Goal: Book appointment/travel/reservation

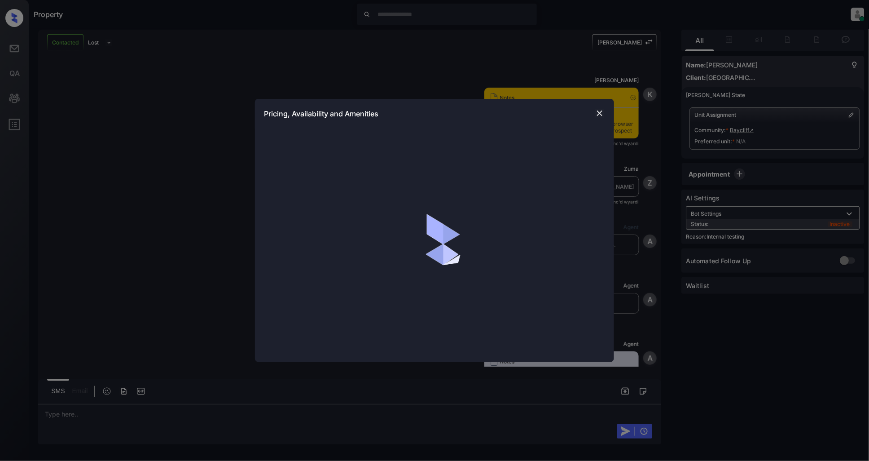
scroll to position [862, 0]
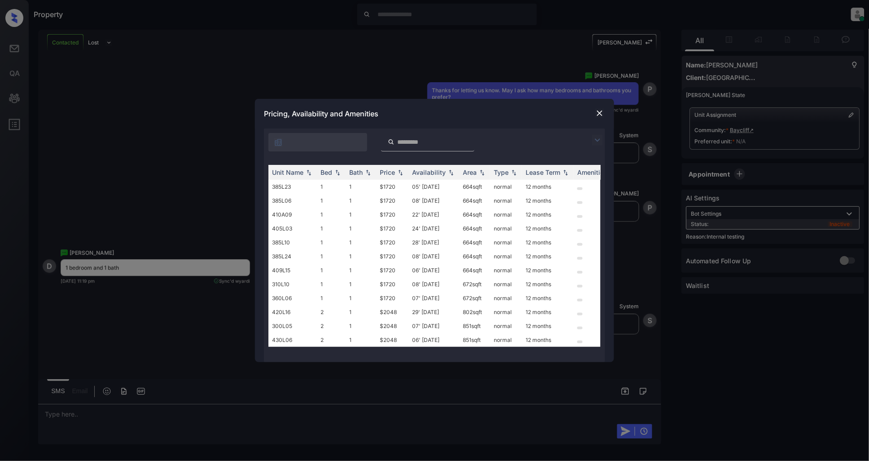
click at [593, 142] on img at bounding box center [597, 140] width 11 height 11
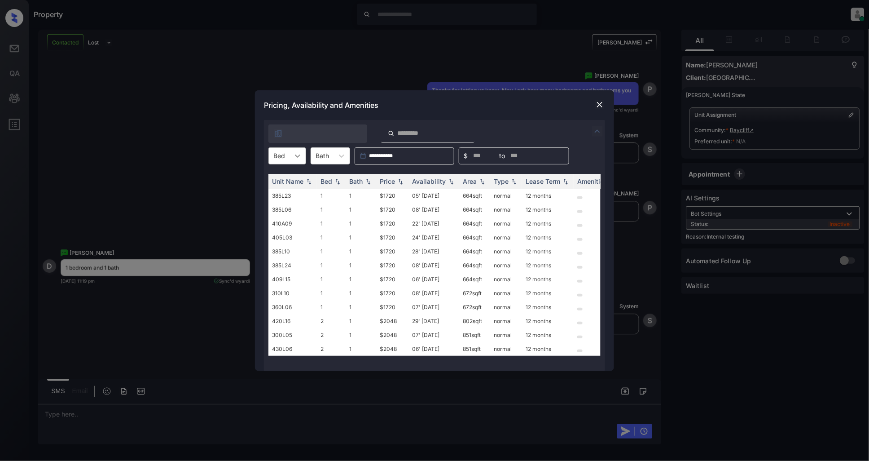
click at [294, 154] on icon at bounding box center [297, 155] width 9 height 9
click at [281, 182] on div "1" at bounding box center [287, 178] width 38 height 16
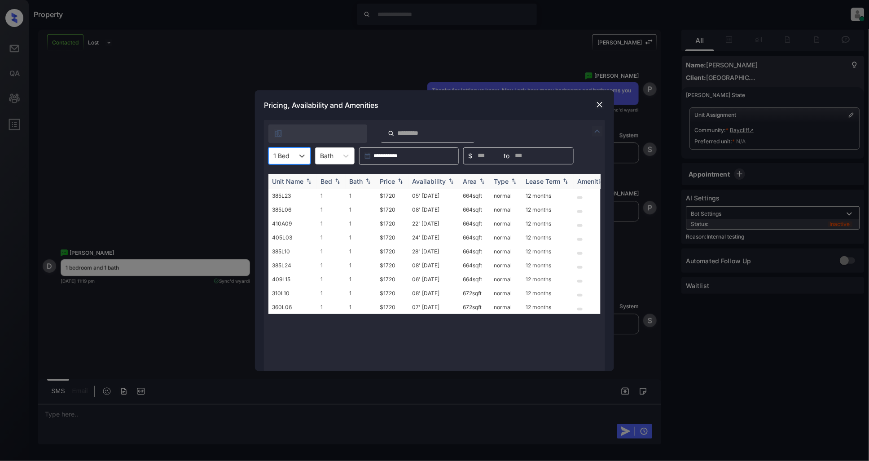
click at [398, 183] on img at bounding box center [400, 181] width 9 height 6
click at [399, 183] on img at bounding box center [400, 181] width 9 height 7
drag, startPoint x: 400, startPoint y: 192, endPoint x: 374, endPoint y: 198, distance: 27.2
click at [374, 198] on tr "385L23 1 1 $1720 05' Sep 25 664 sqft normal 12 months" at bounding box center [502, 196] width 469 height 14
copy tr "$1720"
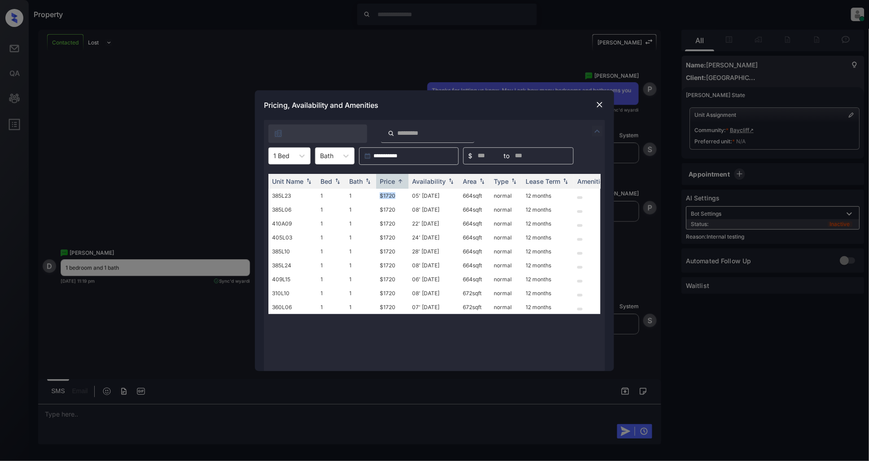
click at [598, 104] on img at bounding box center [599, 104] width 9 height 9
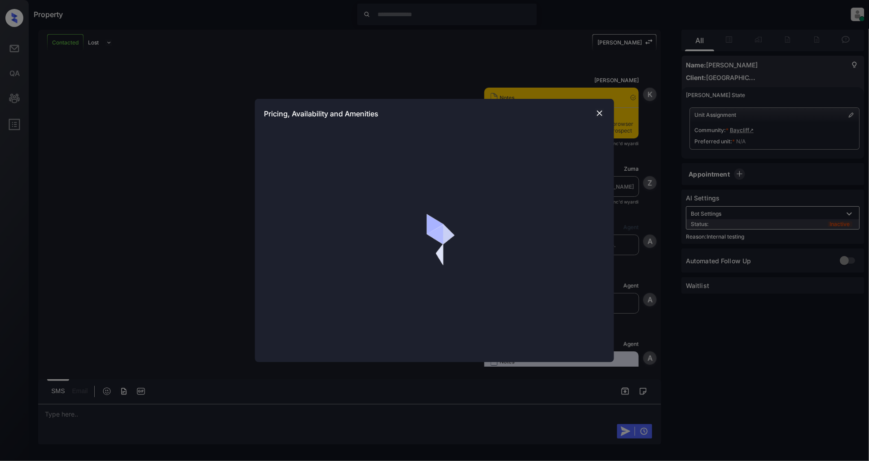
scroll to position [1262, 0]
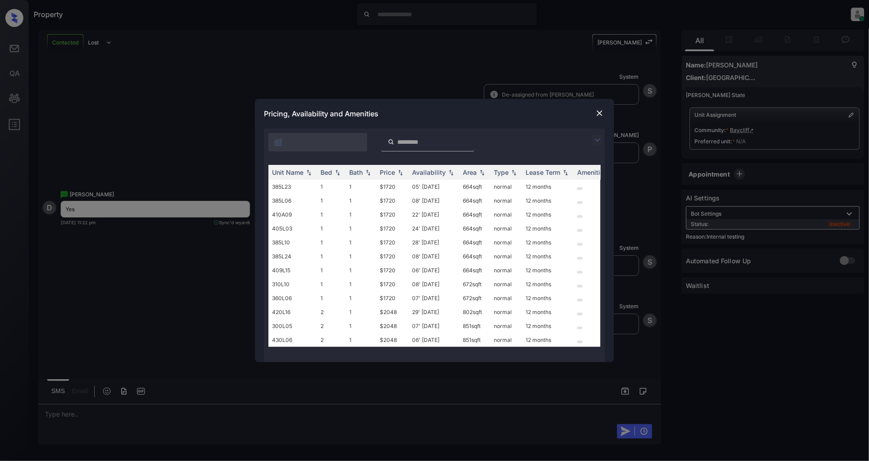
click at [592, 115] on div "Pricing, Availability and Amenities" at bounding box center [434, 114] width 359 height 30
click at [603, 110] on img at bounding box center [599, 113] width 9 height 9
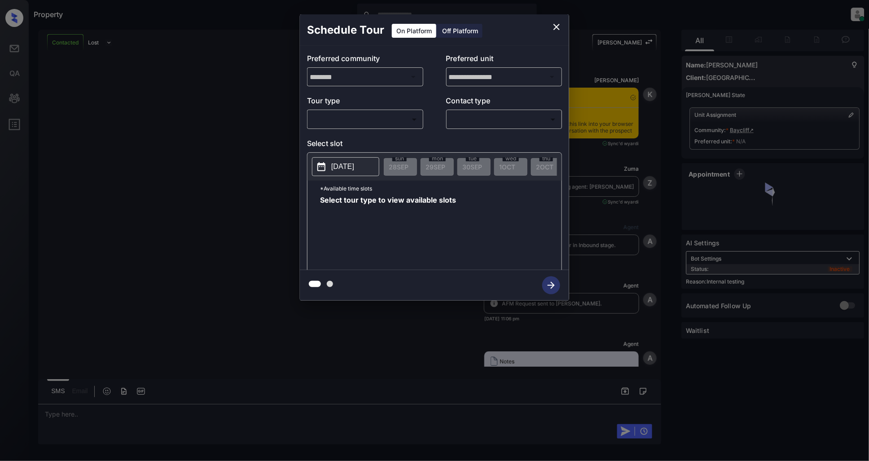
scroll to position [1262, 0]
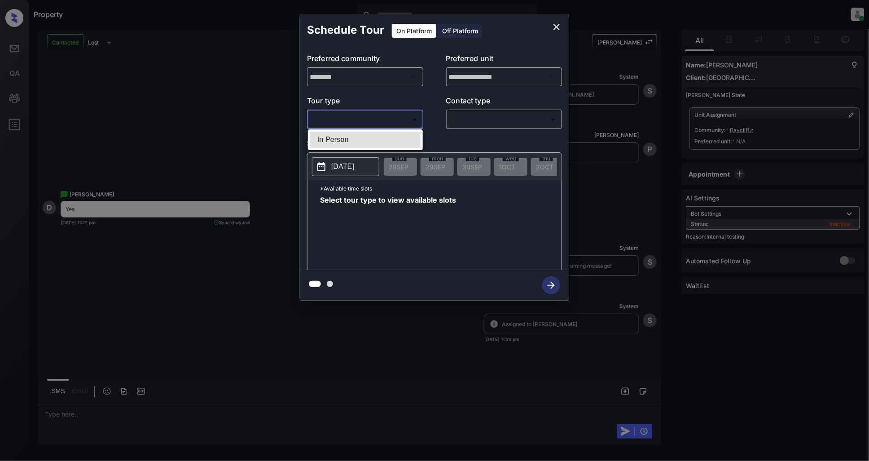
click at [380, 125] on body "Property Patrick Deasis Online Set yourself offline Set yourself on break Profi…" at bounding box center [434, 230] width 869 height 461
click at [352, 136] on li "In Person" at bounding box center [365, 140] width 110 height 16
type input "********"
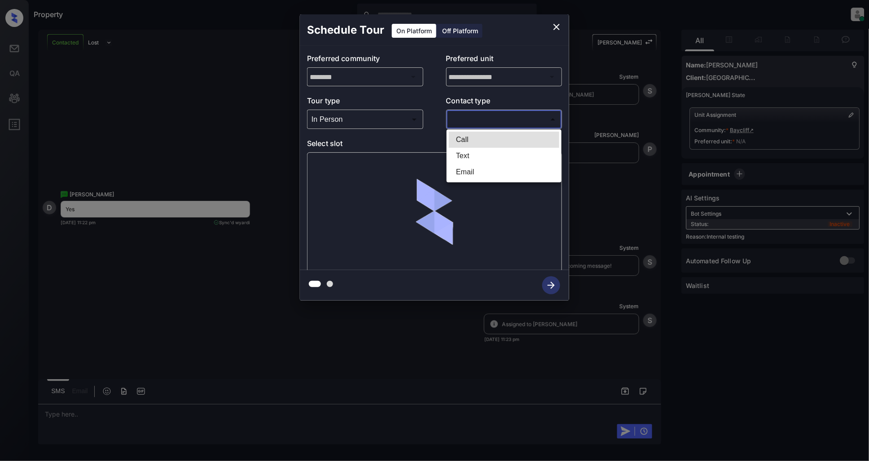
click at [505, 124] on body "Property Patrick Deasis Online Set yourself offline Set yourself on break Profi…" at bounding box center [434, 230] width 869 height 461
click at [486, 149] on li "Text" at bounding box center [504, 156] width 110 height 16
type input "****"
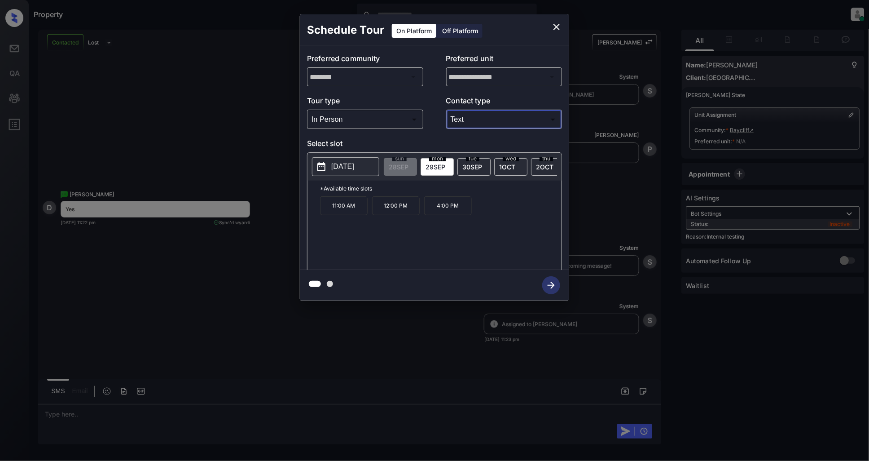
click at [347, 167] on p "2025-09-29" at bounding box center [342, 166] width 23 height 11
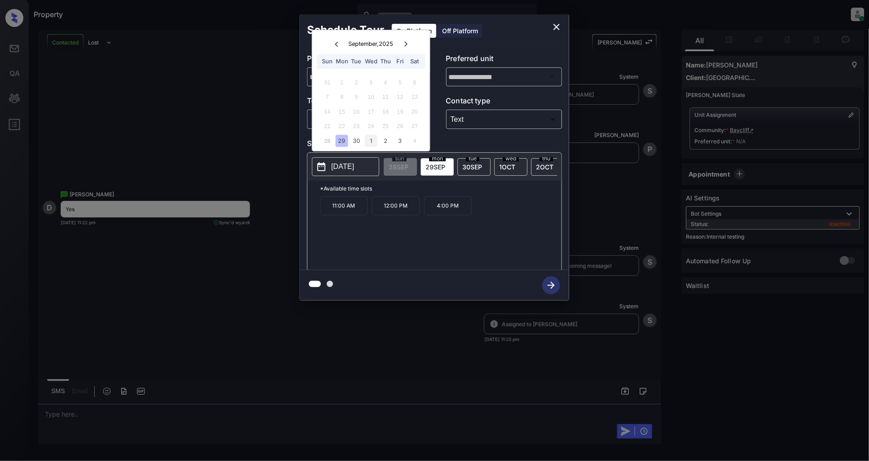
click at [373, 137] on div "1" at bounding box center [371, 141] width 12 height 12
click at [335, 45] on icon at bounding box center [335, 43] width 5 height 5
click at [338, 138] on div "29" at bounding box center [342, 141] width 12 height 12
click at [381, 254] on div "11:00 AM 12:00 PM 4:00 PM" at bounding box center [440, 232] width 241 height 72
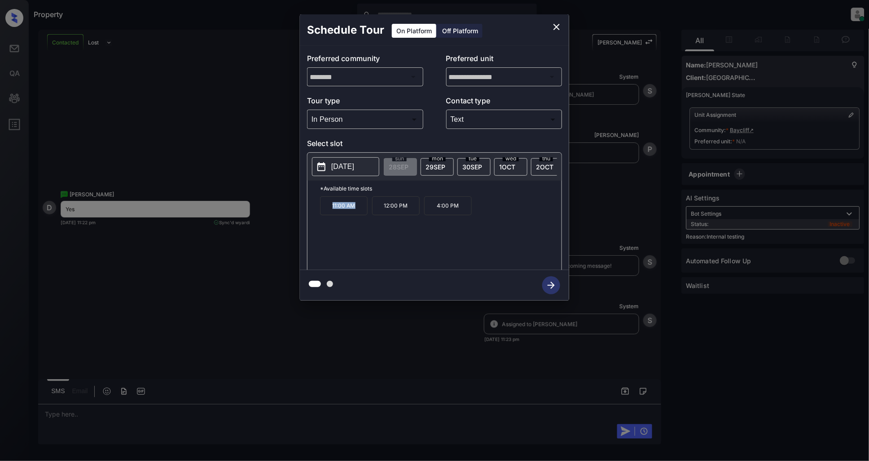
drag, startPoint x: 355, startPoint y: 210, endPoint x: 316, endPoint y: 214, distance: 38.8
click at [316, 214] on div "*Available time slots 11:00 AM 12:00 PM 4:00 PM" at bounding box center [434, 226] width 254 height 92
copy p "11:00 AM"
drag, startPoint x: 411, startPoint y: 208, endPoint x: 380, endPoint y: 213, distance: 31.3
click at [380, 213] on p "12:00 PM" at bounding box center [396, 205] width 48 height 19
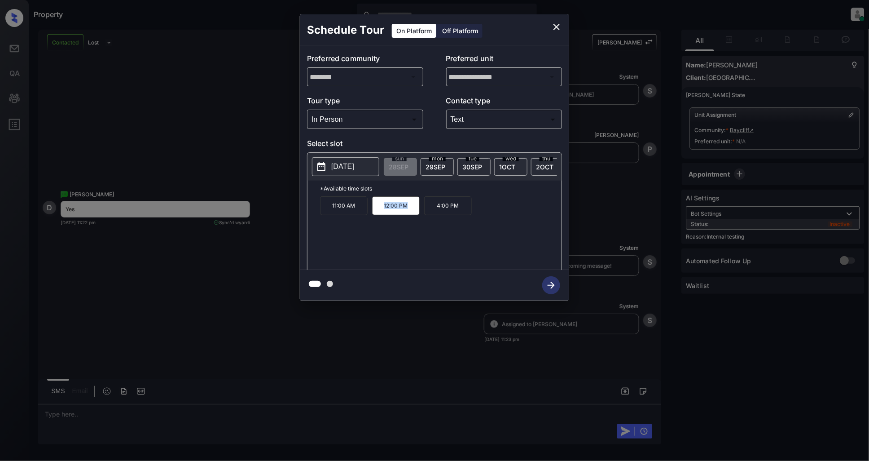
copy p "12:00 PM"
drag, startPoint x: 468, startPoint y: 214, endPoint x: 437, endPoint y: 214, distance: 30.5
click at [437, 214] on p "4:00 PM" at bounding box center [448, 205] width 48 height 19
copy p "4:00 PM"
click at [558, 26] on icon "close" at bounding box center [556, 27] width 11 height 11
